Goal: Information Seeking & Learning: Learn about a topic

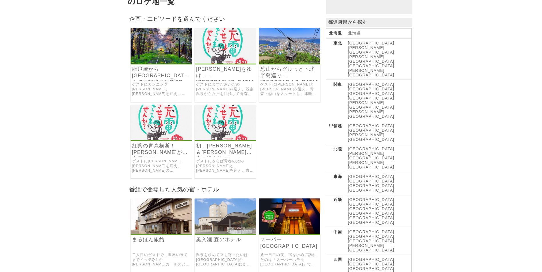
scroll to position [57, 0]
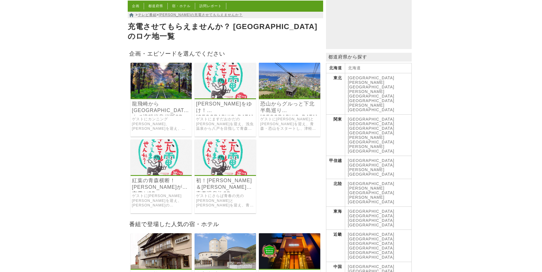
click at [161, 194] on link "ゲストに[PERSON_NAME][PERSON_NAME]を迎え、[PERSON_NAME]の[GEOGRAPHIC_DATA]から奥入瀬渓流を通って、絶景…" at bounding box center [161, 201] width 59 height 14
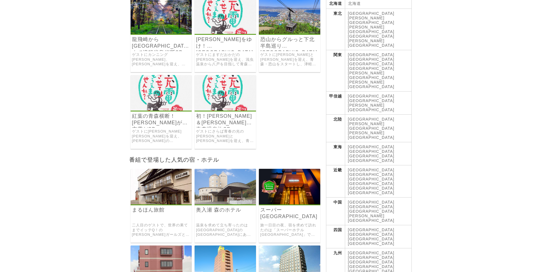
scroll to position [0, 0]
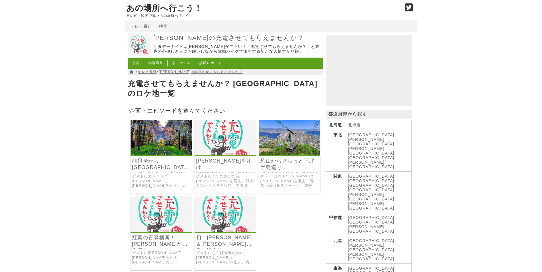
click at [359, 137] on link "[GEOGRAPHIC_DATA]" at bounding box center [371, 135] width 47 height 5
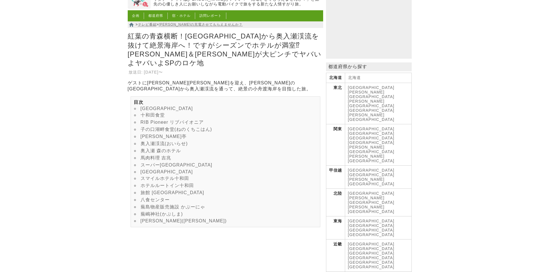
scroll to position [171, 0]
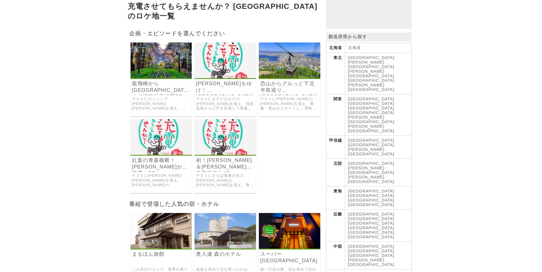
scroll to position [86, 0]
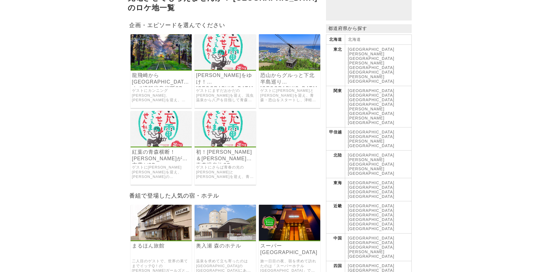
click at [238, 130] on img at bounding box center [224, 129] width 61 height 36
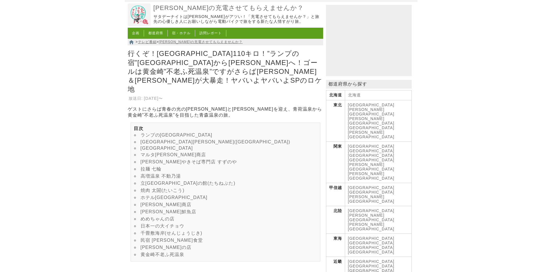
scroll to position [86, 0]
